Goal: Check status: Check status

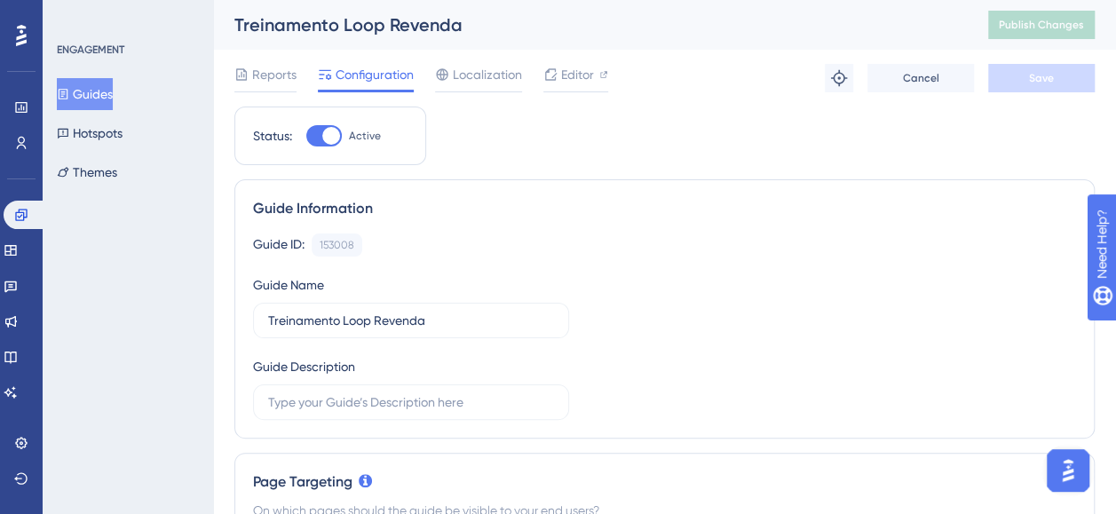
click at [113, 99] on button "Guides" at bounding box center [85, 94] width 56 height 32
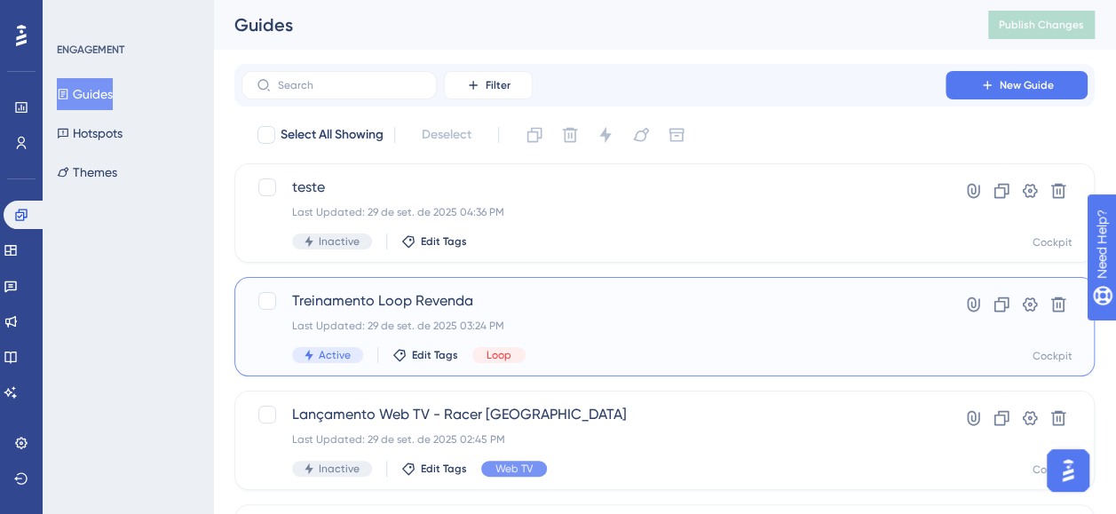
click at [590, 332] on div "Last Updated: 29 de set. de 2025 03:24 PM" at bounding box center [593, 326] width 603 height 14
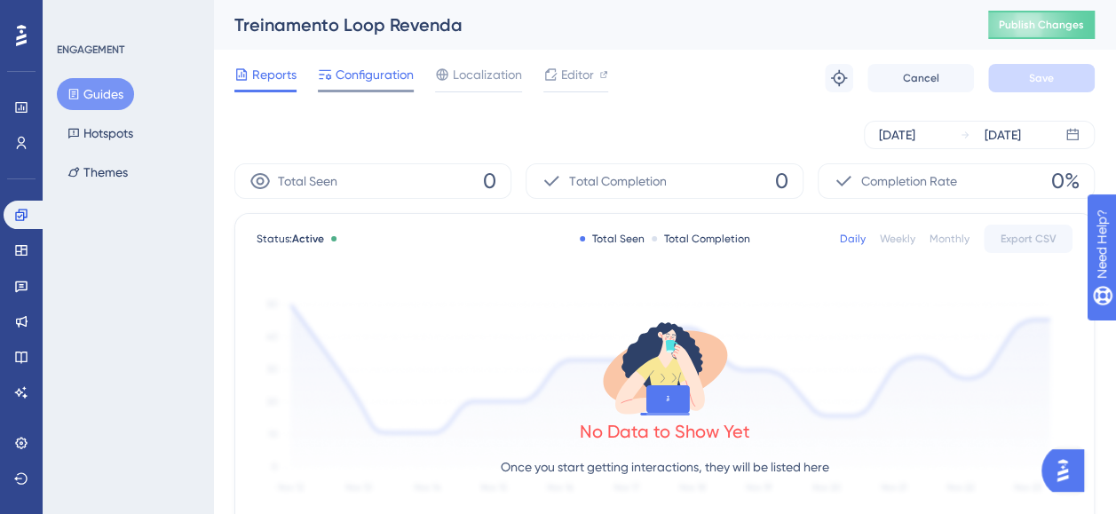
click at [341, 73] on span "Configuration" at bounding box center [375, 74] width 78 height 21
